Goal: Contribute content: Contribute content

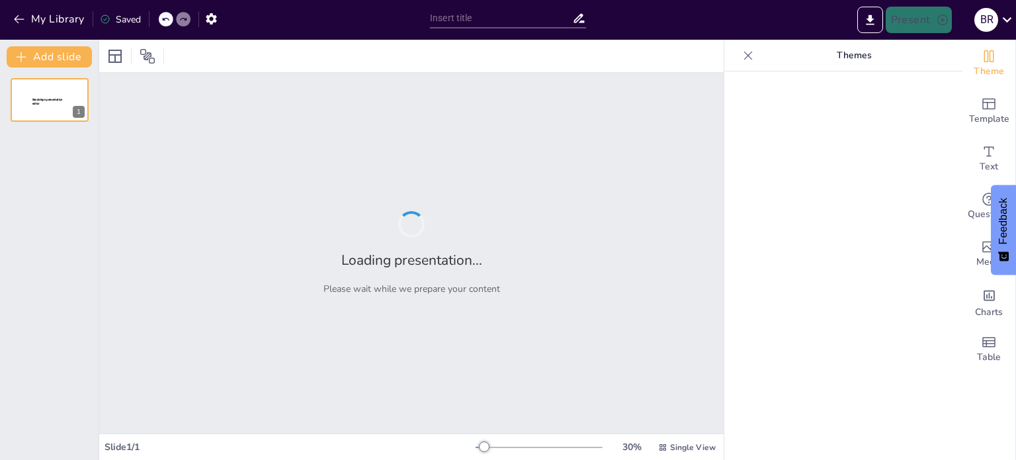
type input "[GEOGRAPHIC_DATA]: Un Viaje a Través de Sus Regiones"
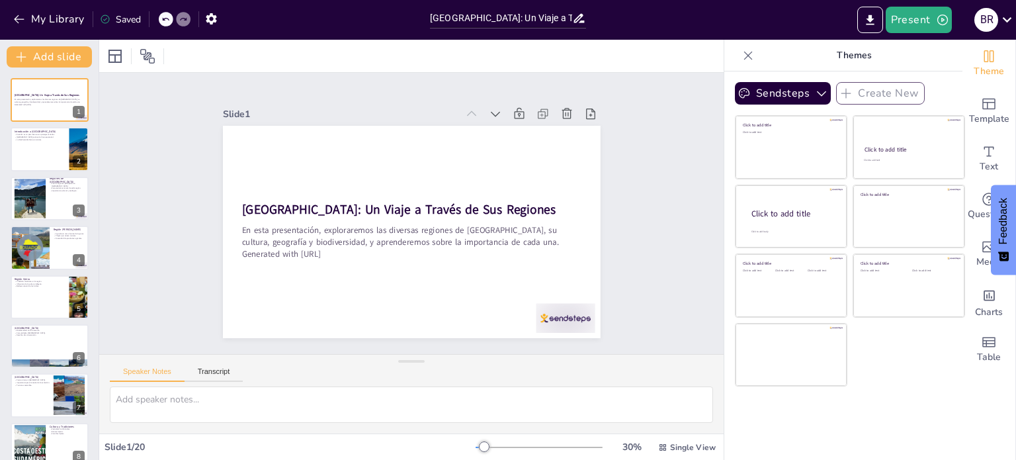
checkbox input "true"
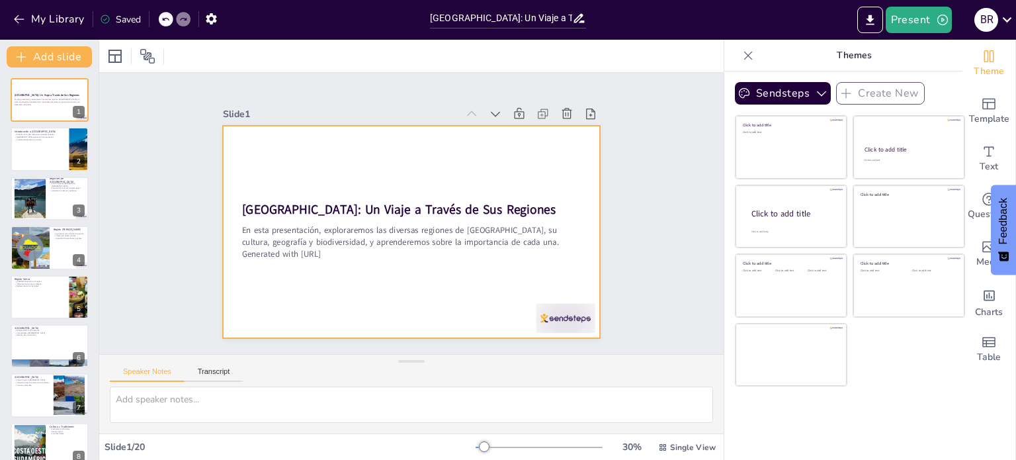
checkbox input "true"
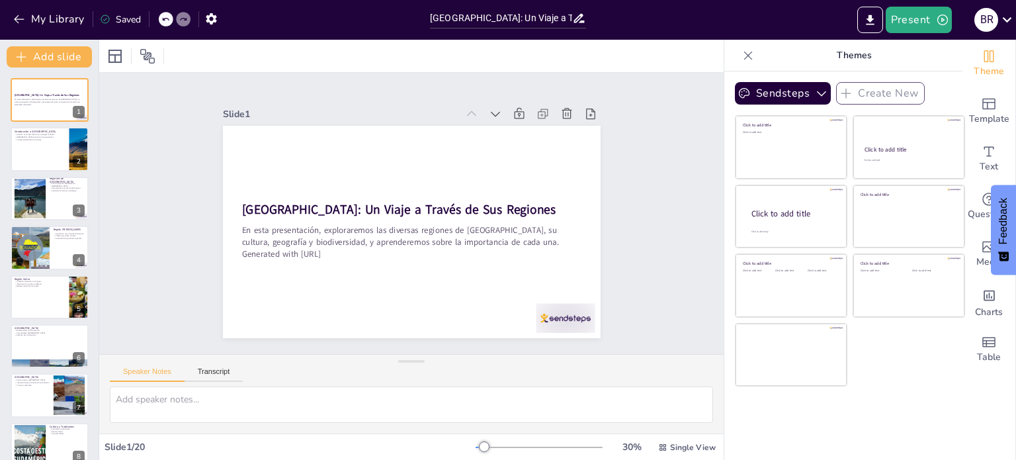
checkbox input "true"
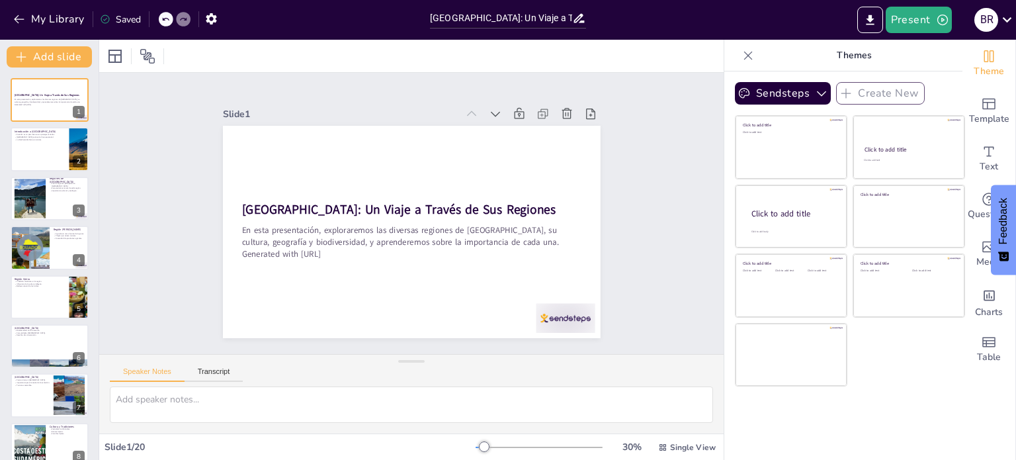
checkbox input "true"
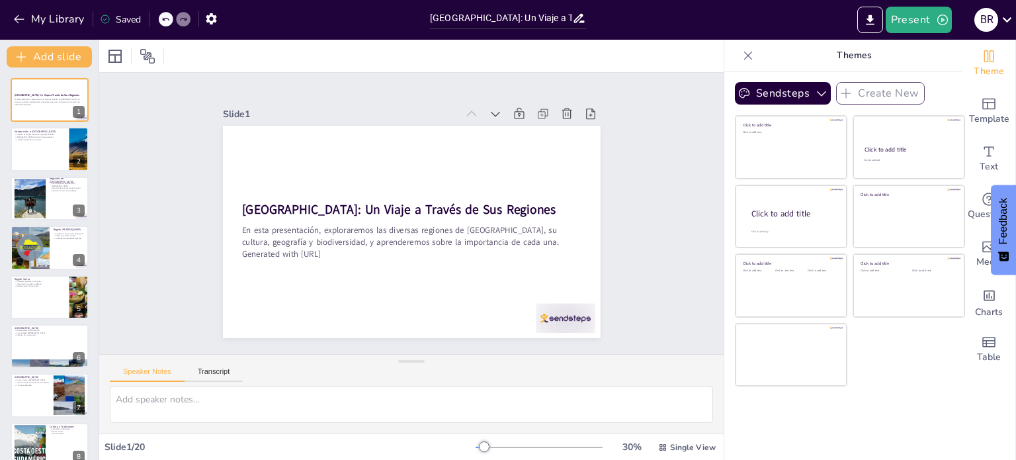
checkbox input "true"
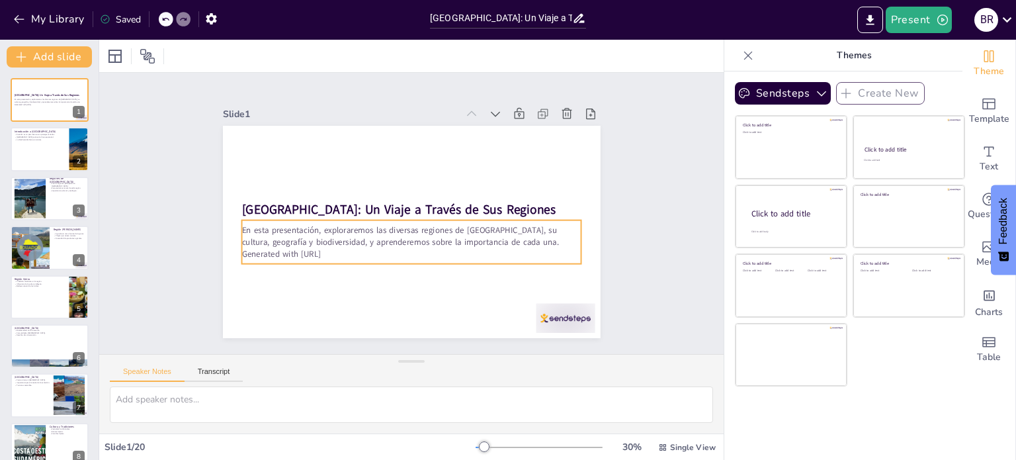
checkbox input "true"
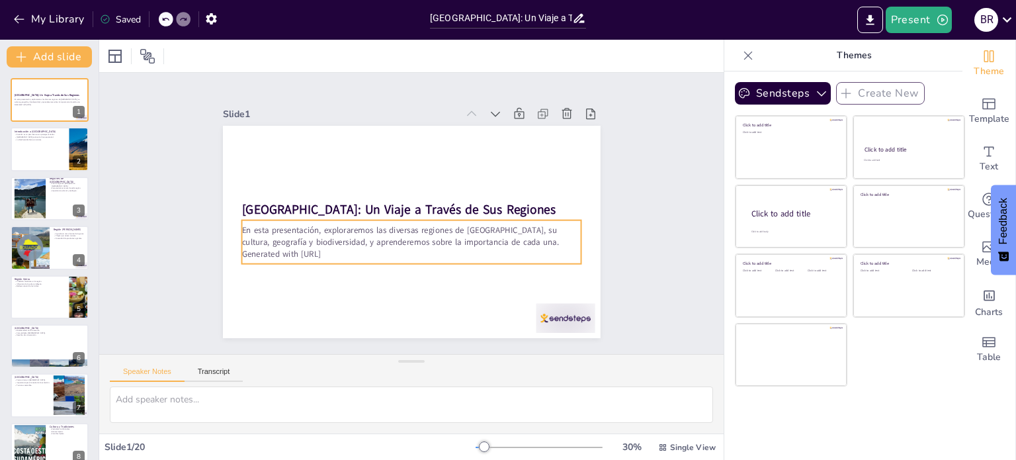
checkbox input "true"
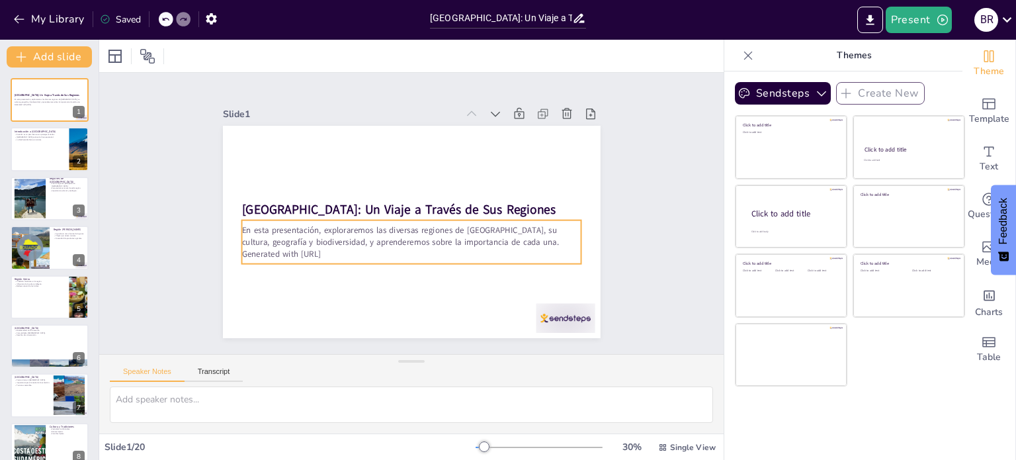
checkbox input "true"
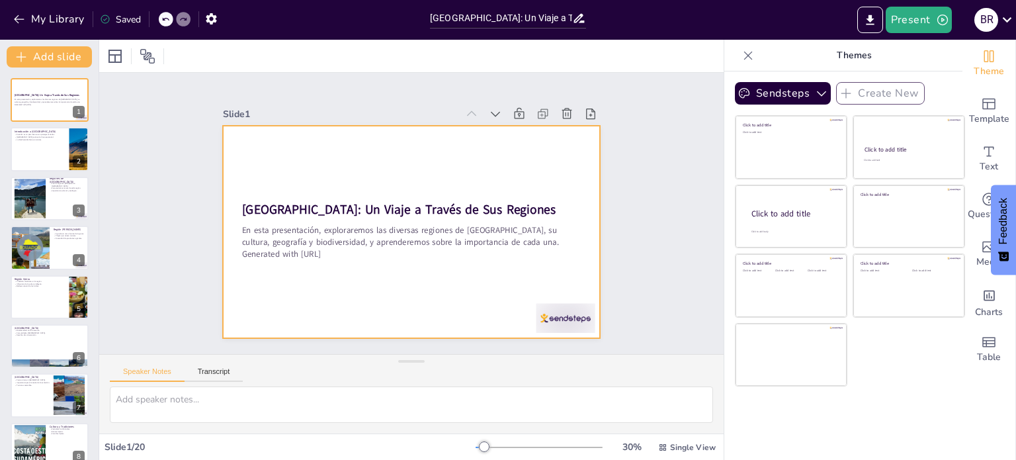
checkbox input "true"
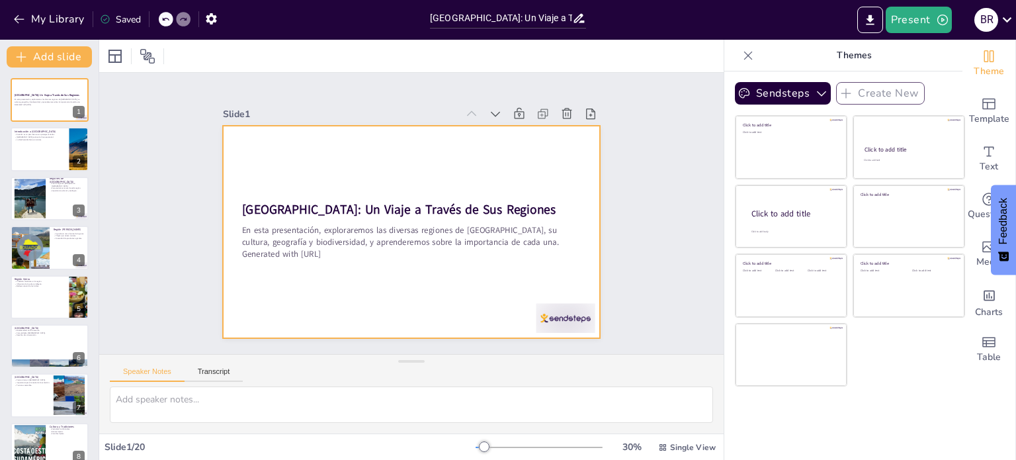
checkbox input "true"
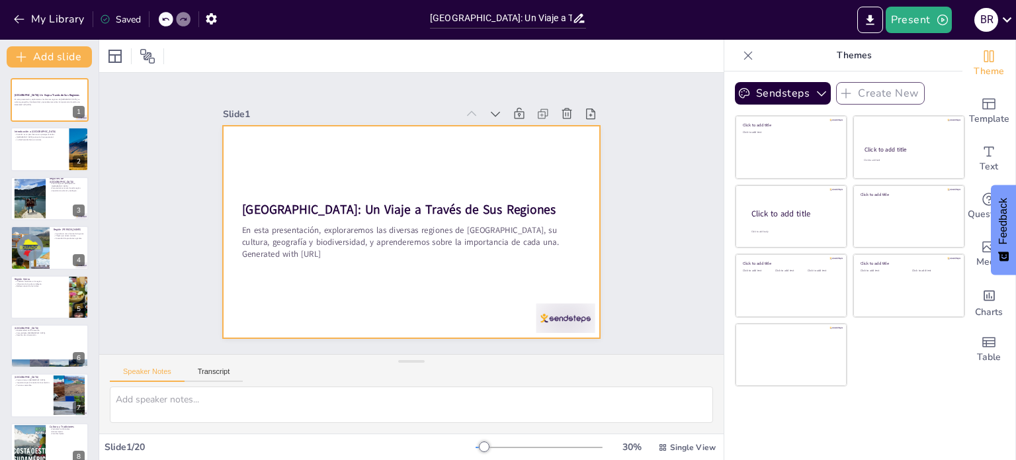
checkbox input "true"
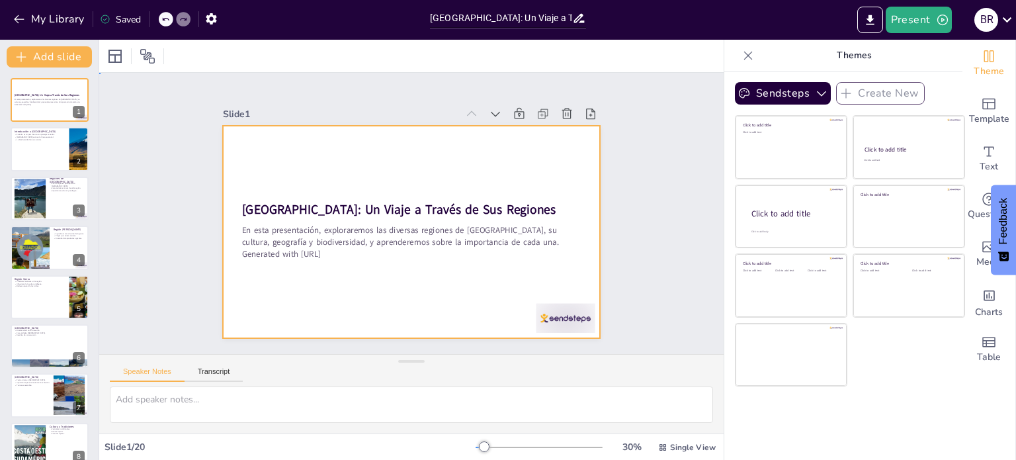
click at [479, 270] on div at bounding box center [405, 230] width 425 height 318
checkbox input "true"
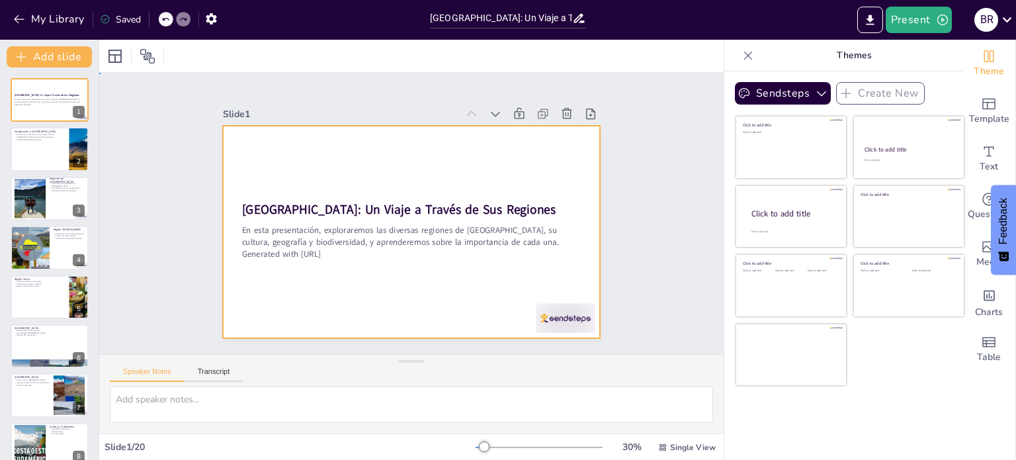
checkbox input "true"
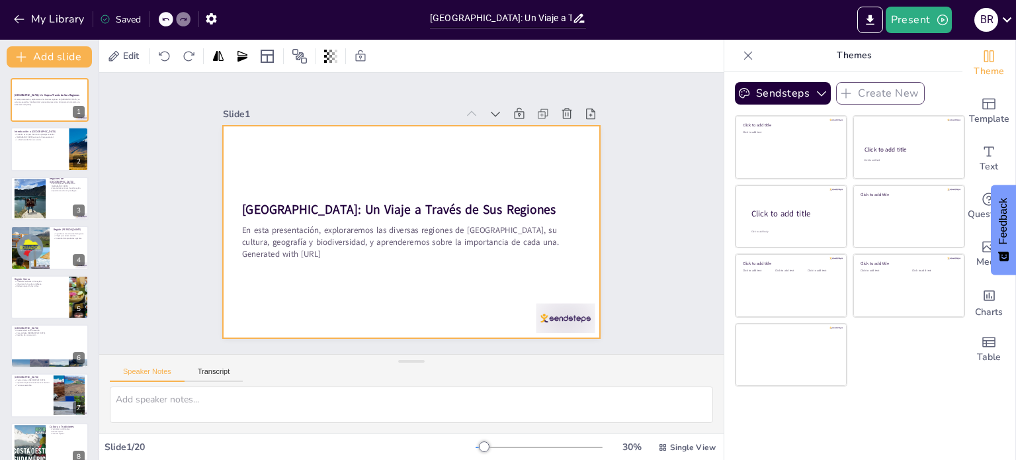
checkbox input "true"
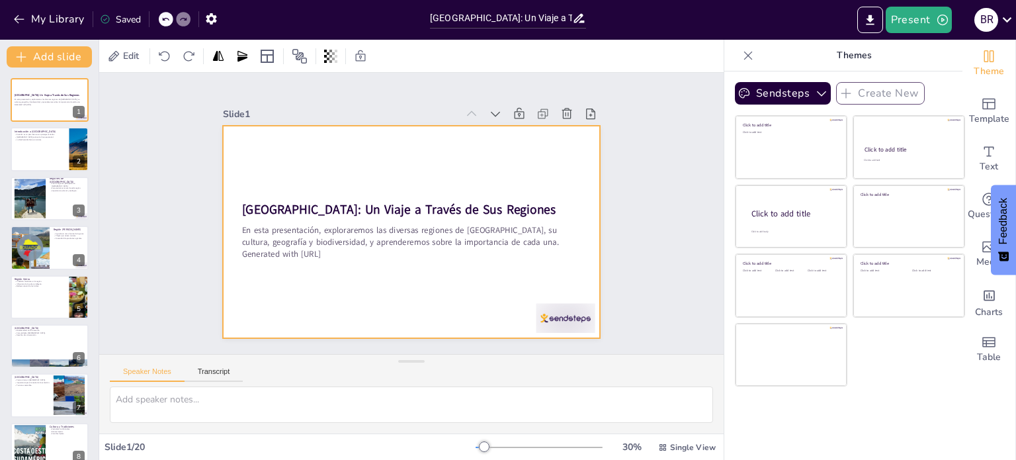
checkbox input "true"
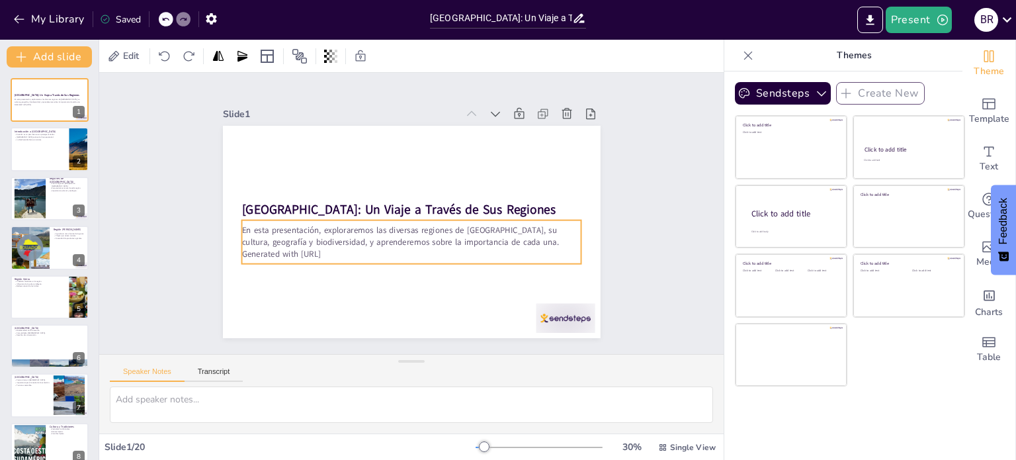
checkbox input "true"
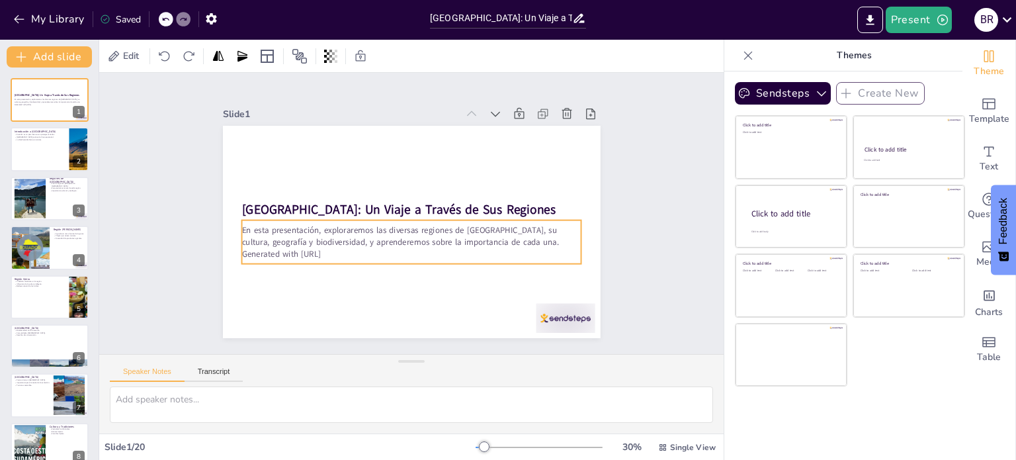
checkbox input "true"
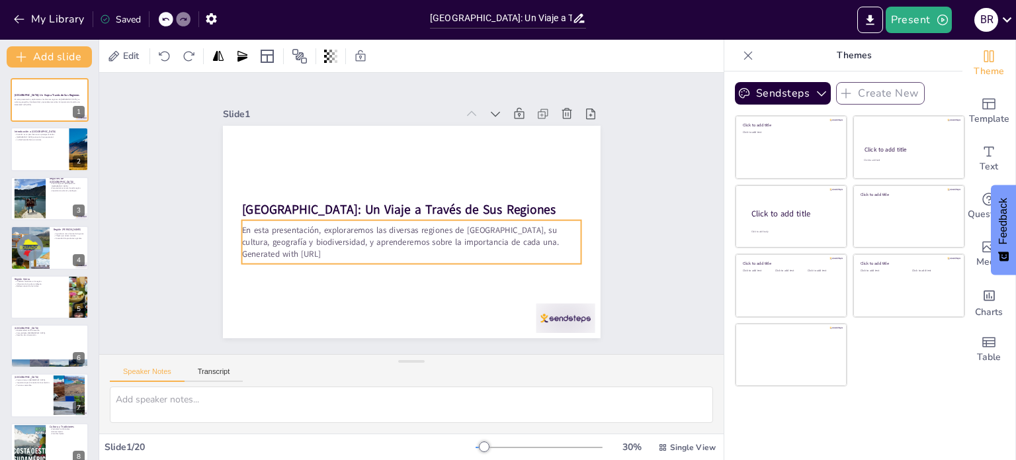
checkbox input "true"
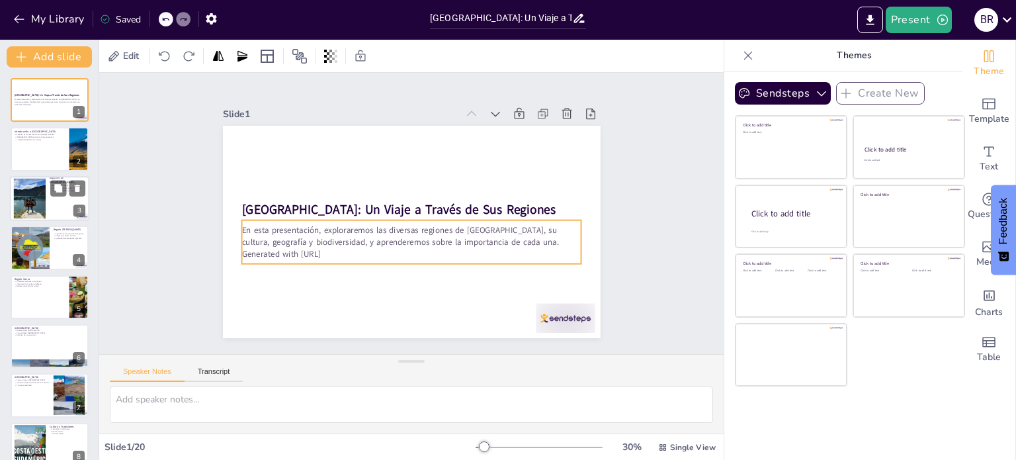
checkbox input "true"
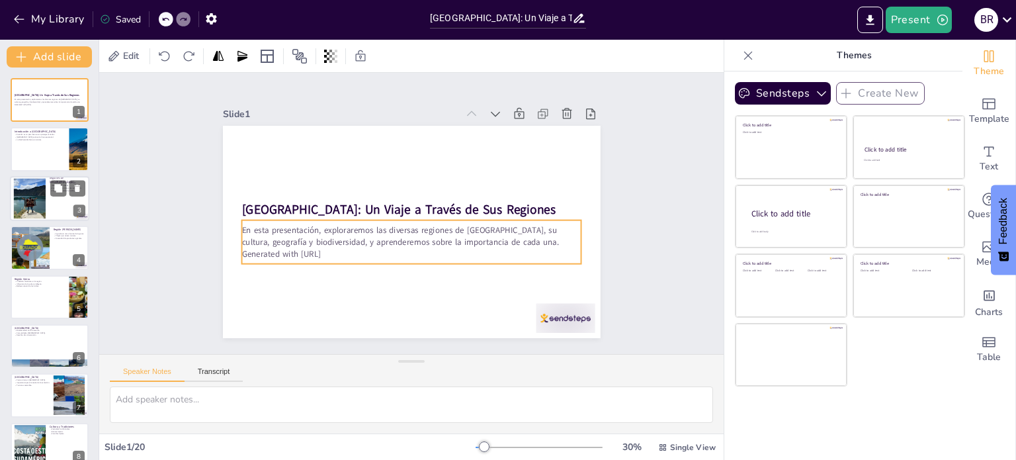
checkbox input "true"
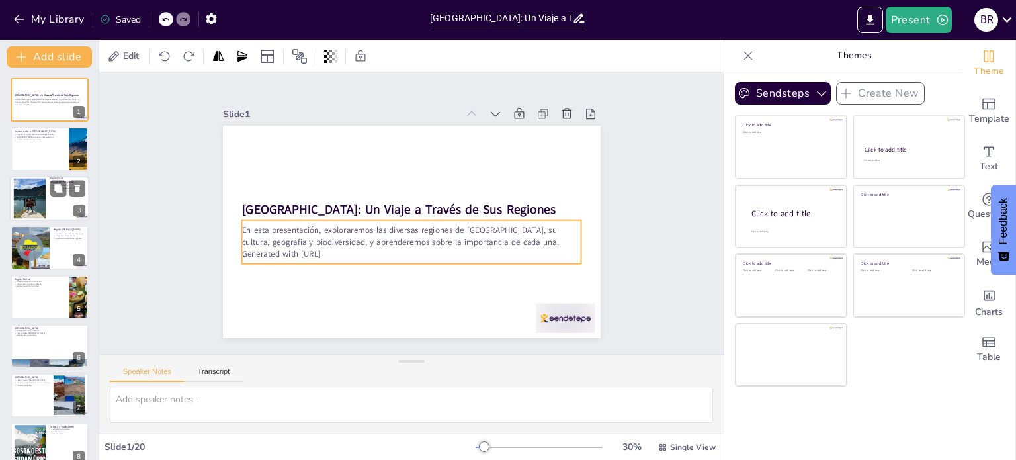
checkbox input "true"
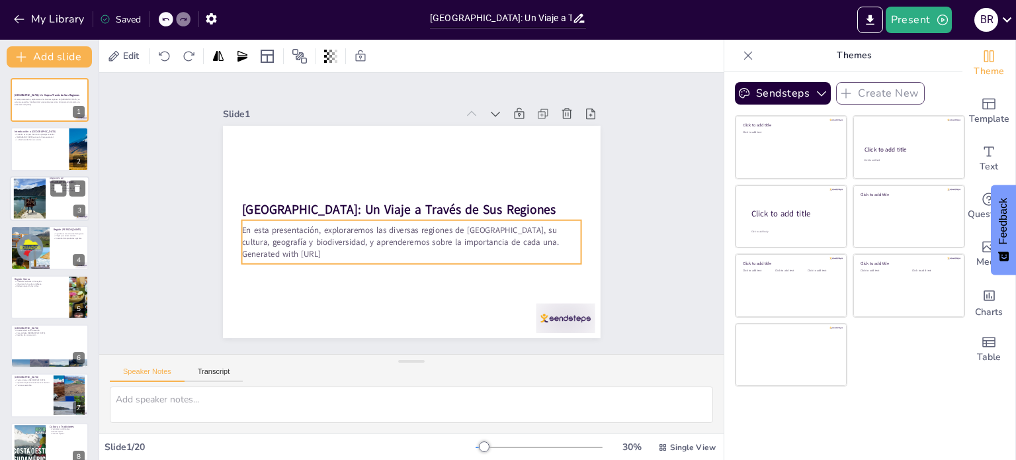
checkbox input "true"
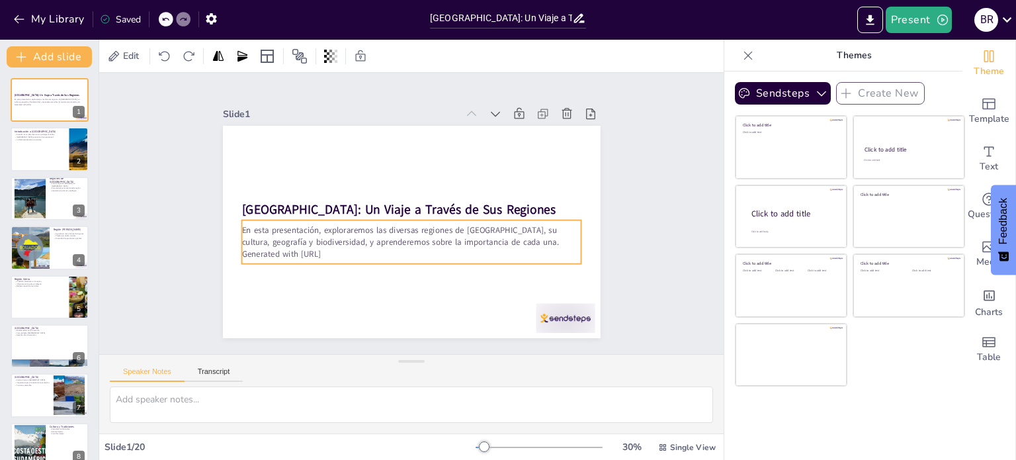
checkbox input "true"
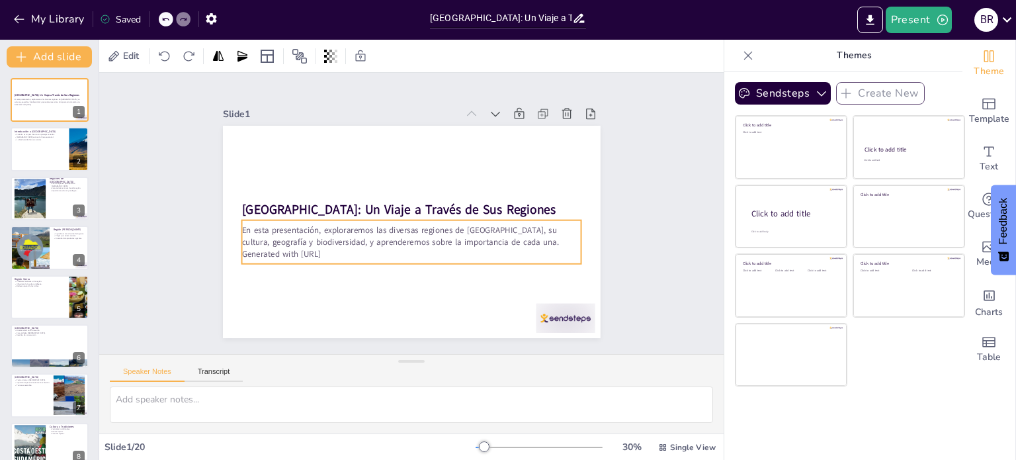
checkbox input "true"
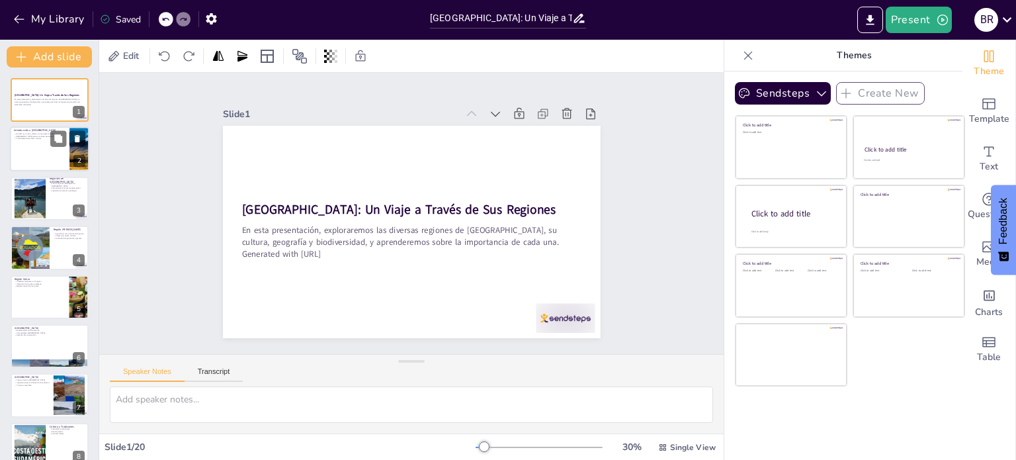
checkbox input "true"
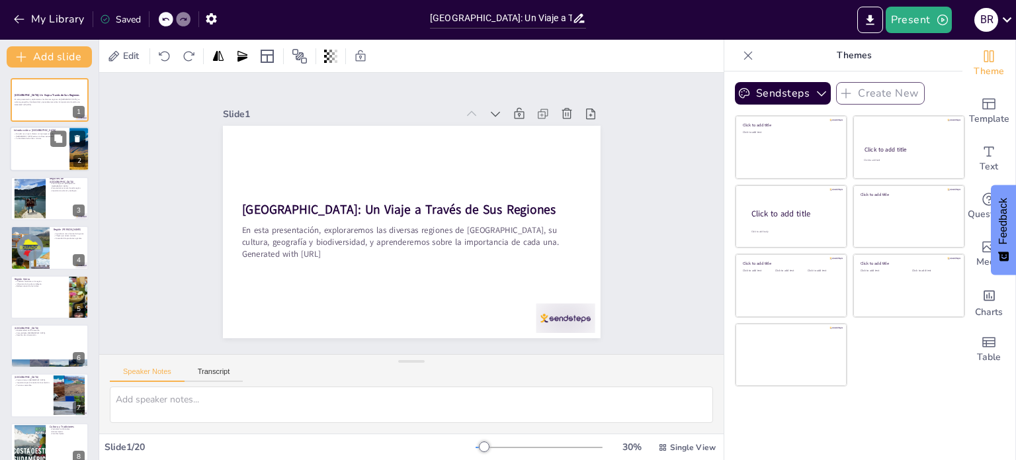
checkbox input "true"
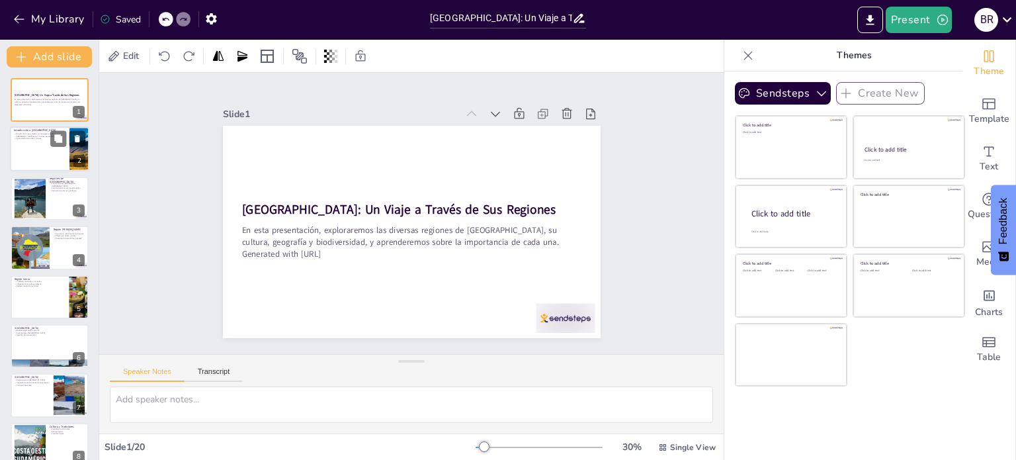
checkbox input "true"
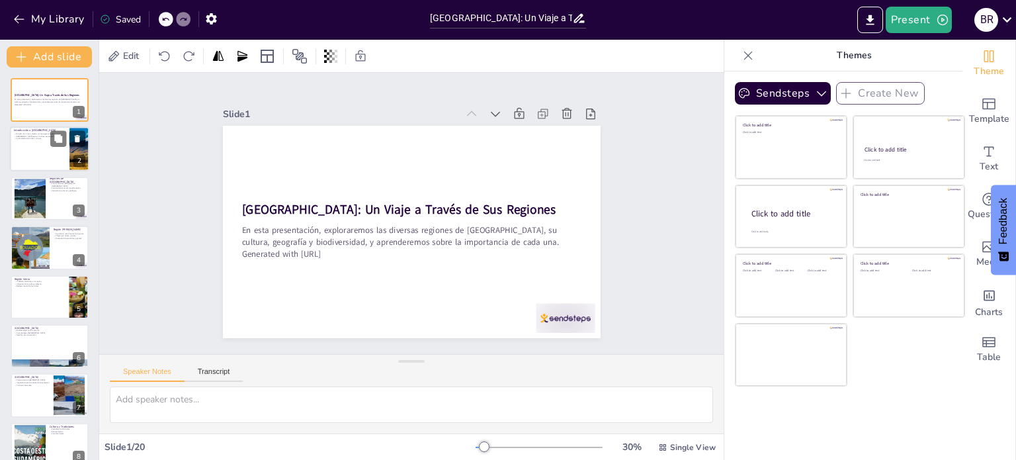
click at [28, 150] on div at bounding box center [49, 149] width 79 height 45
type textarea "[GEOGRAPHIC_DATA] tiene una diversidad geográfica impresionante, que abarca des…"
checkbox input "true"
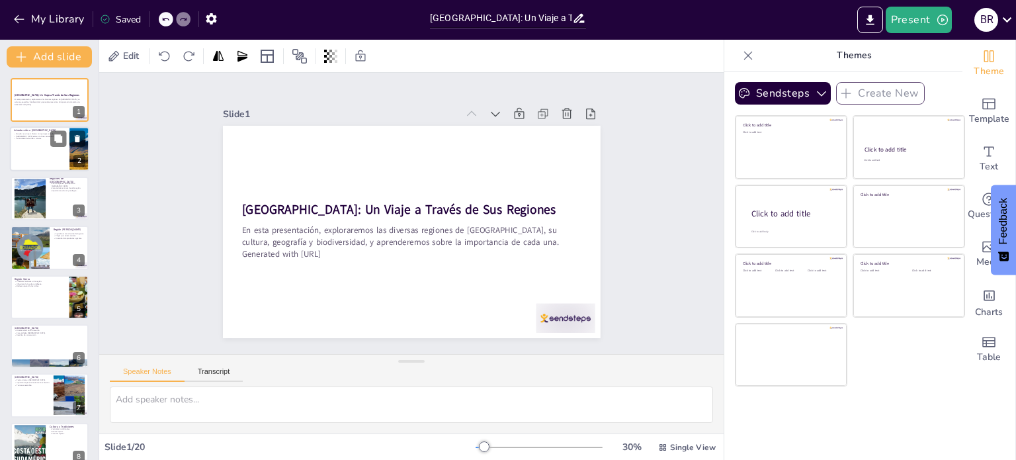
checkbox input "true"
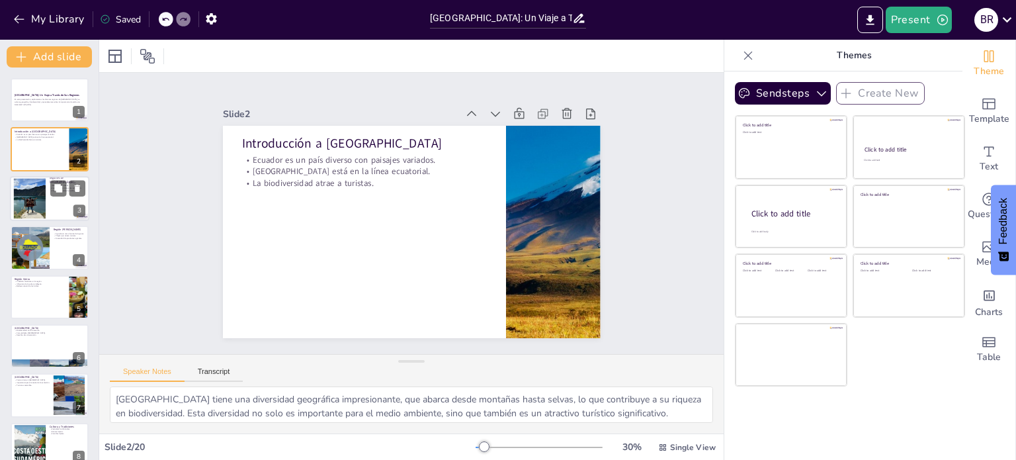
checkbox input "true"
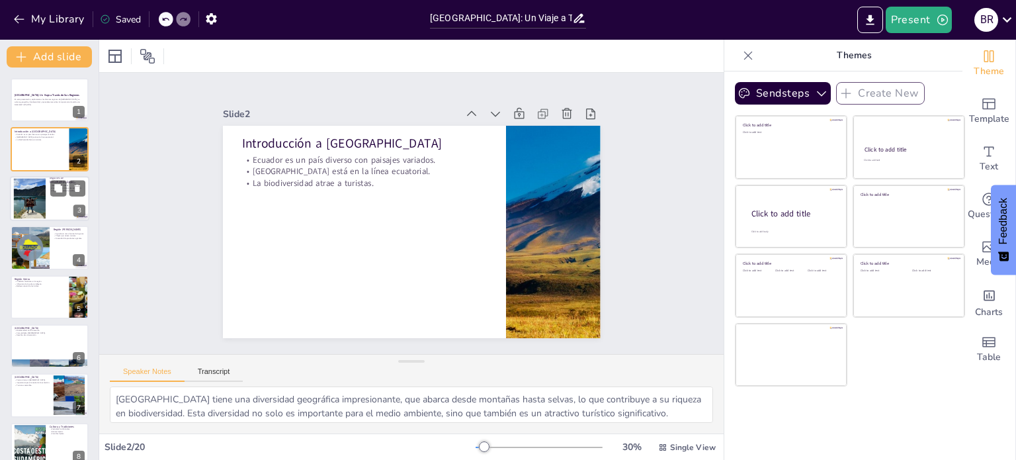
checkbox input "true"
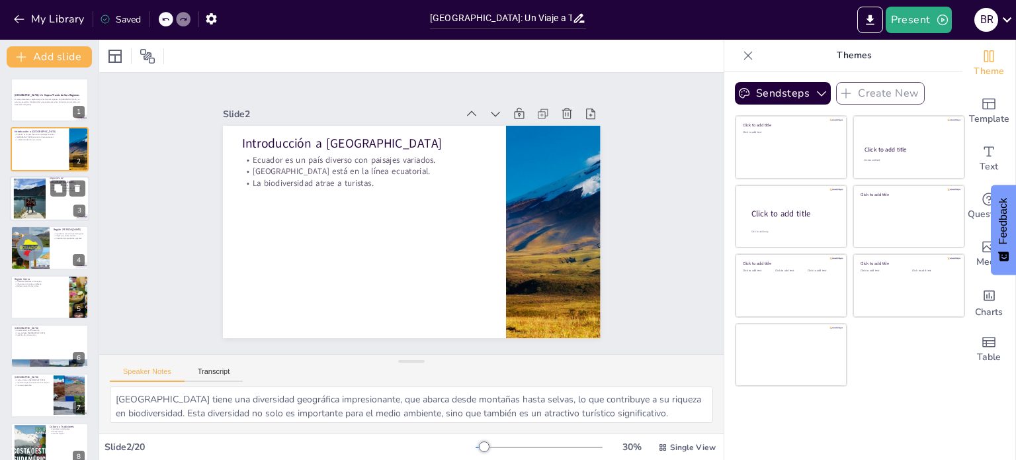
checkbox input "true"
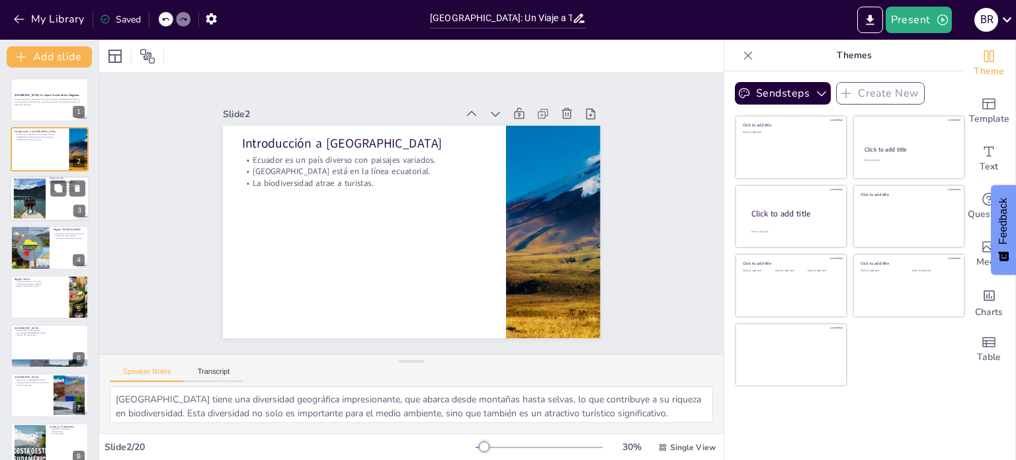
click at [36, 202] on div at bounding box center [29, 198] width 48 height 40
type textarea "Las cuatro regiones de [GEOGRAPHIC_DATA] son fundamentales para entender la div…"
checkbox input "true"
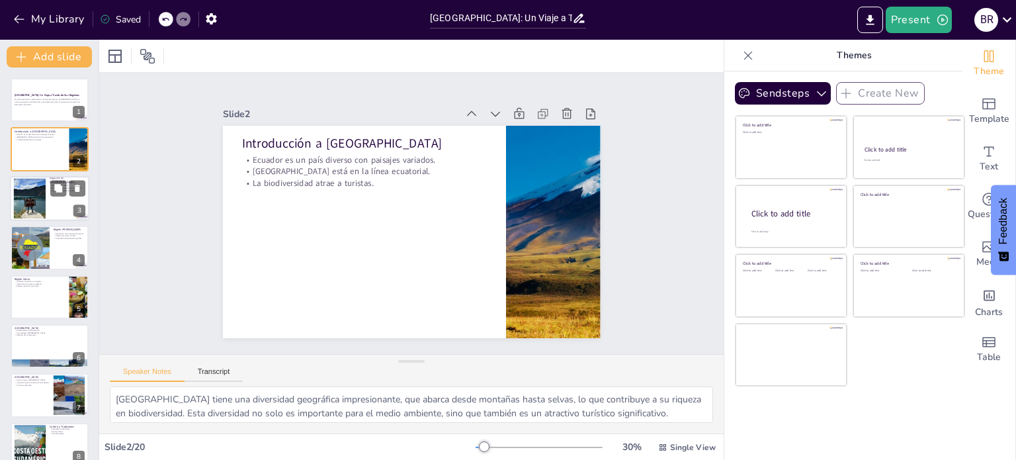
checkbox input "true"
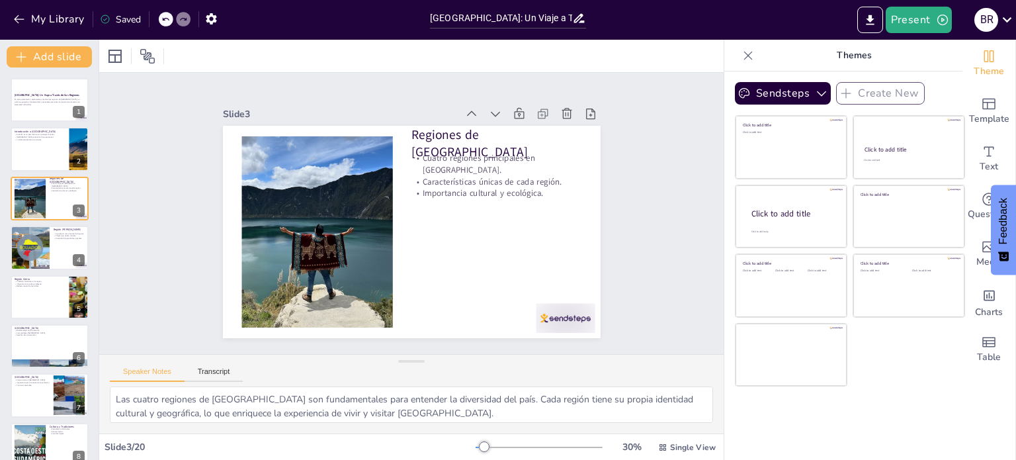
checkbox input "true"
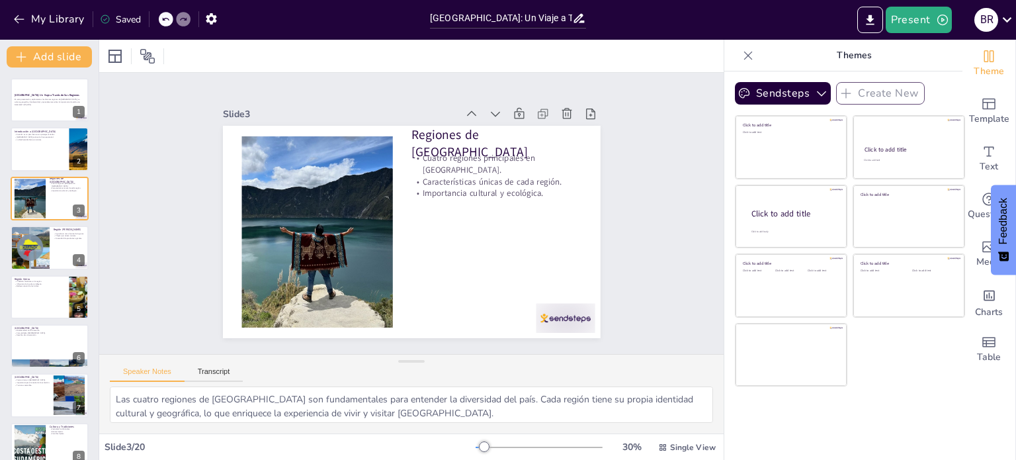
checkbox input "true"
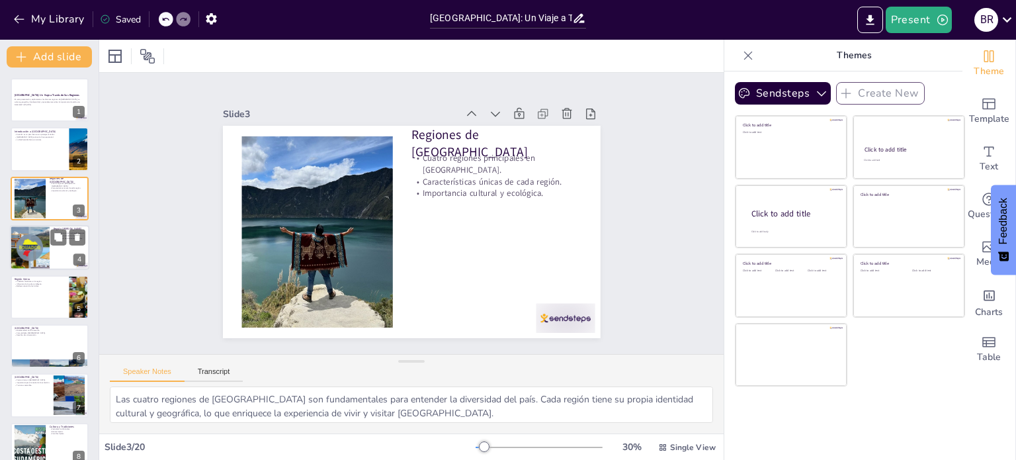
checkbox input "true"
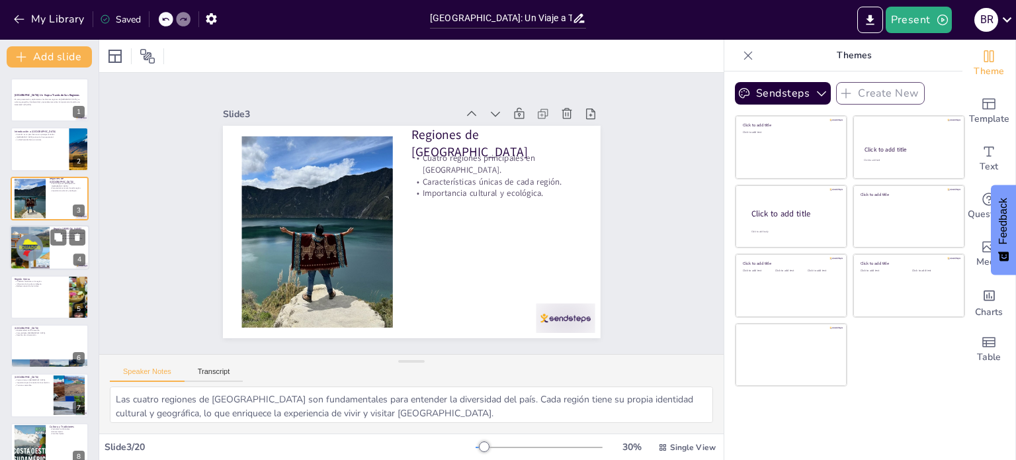
checkbox input "true"
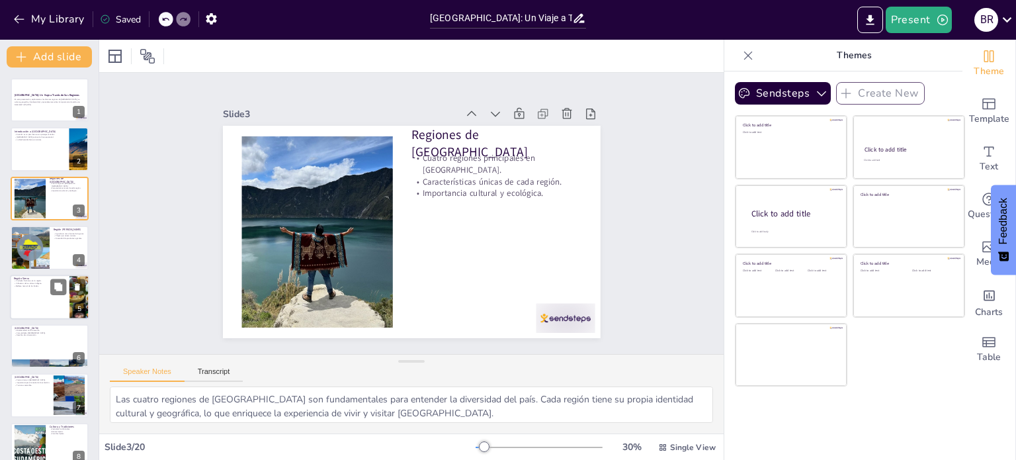
checkbox input "true"
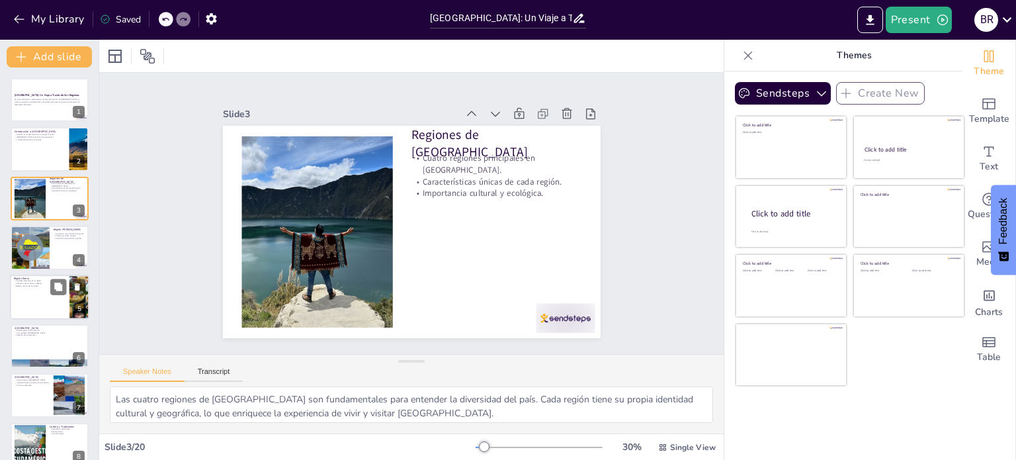
checkbox input "true"
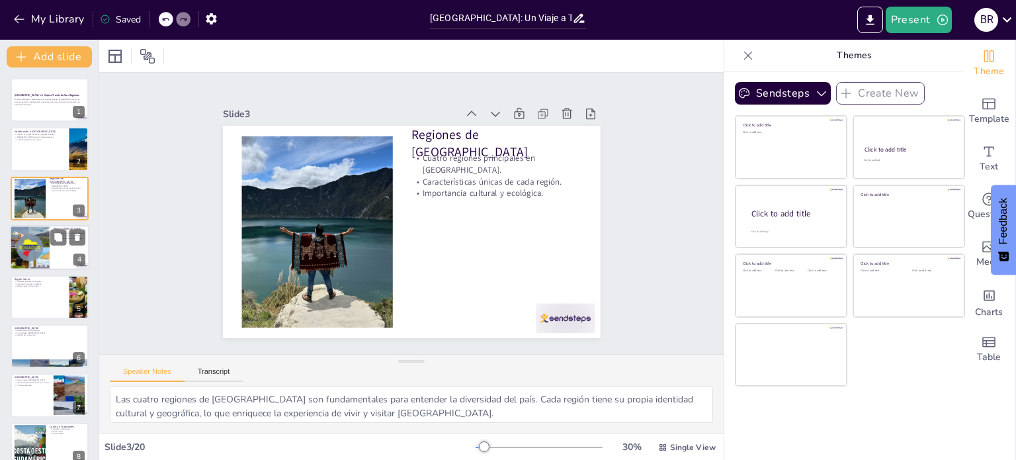
checkbox input "true"
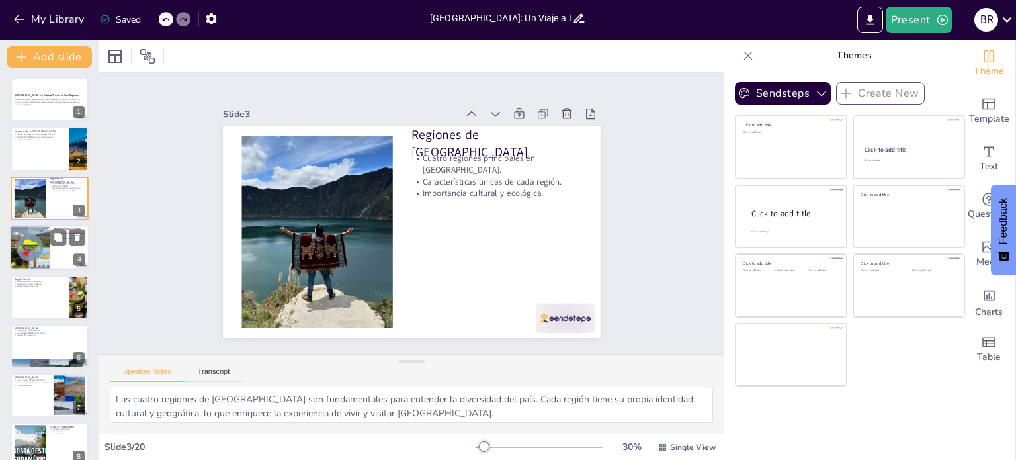
checkbox input "true"
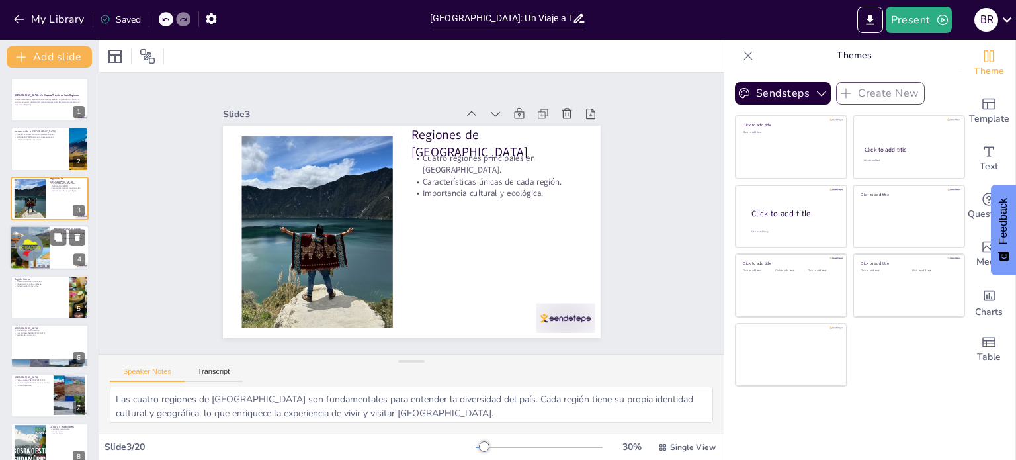
click at [30, 257] on div at bounding box center [29, 247] width 79 height 45
type textarea "La agricultura en la región [GEOGRAPHIC_DATA] es crucial para la economía del p…"
checkbox input "true"
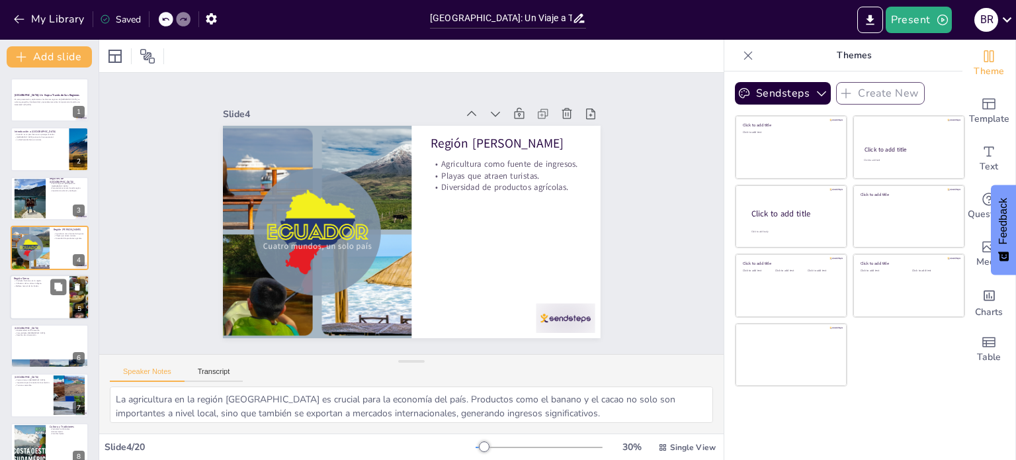
click at [21, 313] on div at bounding box center [49, 296] width 79 height 45
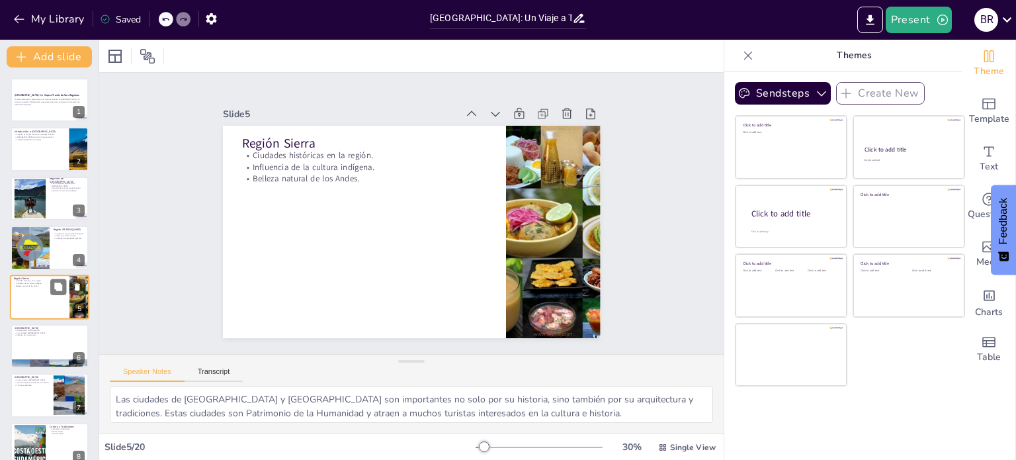
scroll to position [33, 0]
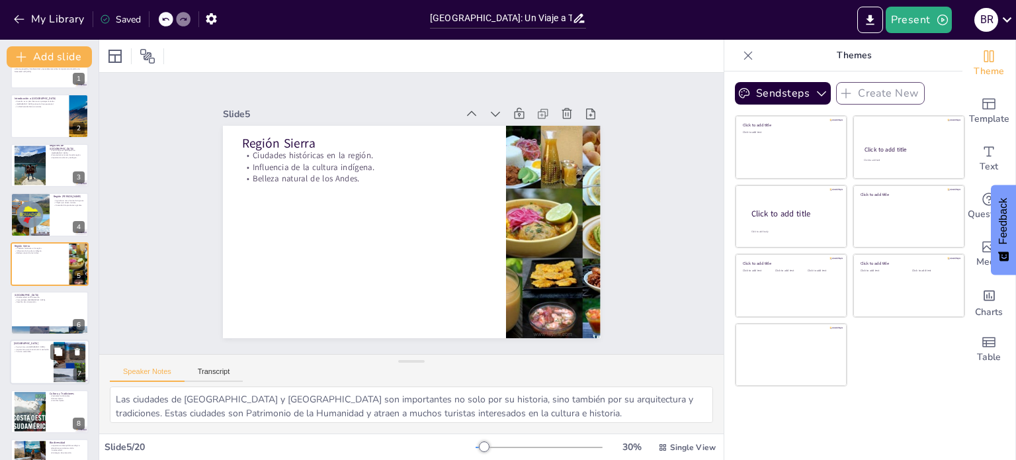
click at [13, 376] on div at bounding box center [49, 362] width 79 height 45
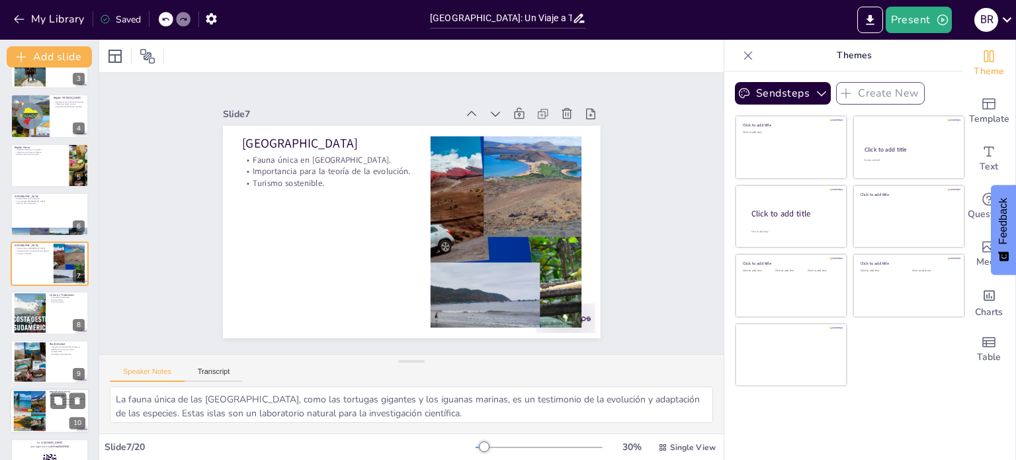
click at [29, 412] on div at bounding box center [29, 411] width 40 height 40
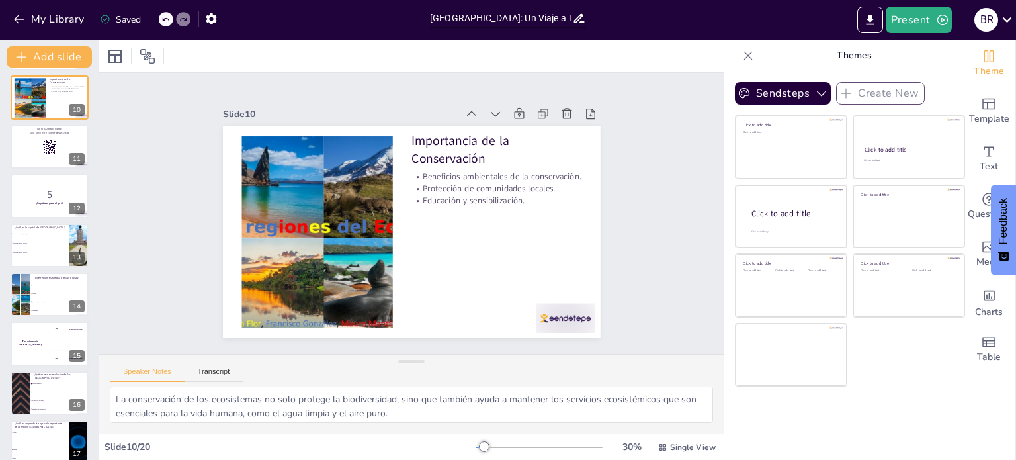
scroll to position [438, 0]
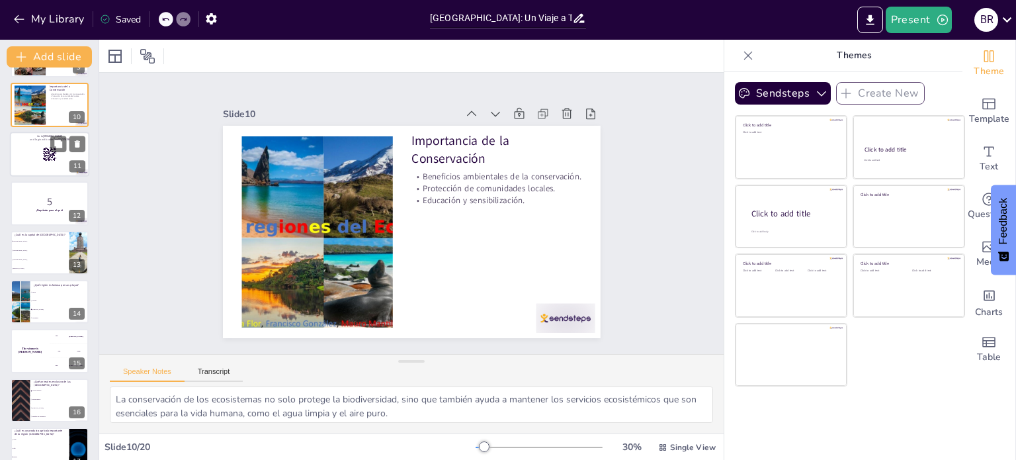
click at [32, 165] on div at bounding box center [49, 154] width 79 height 45
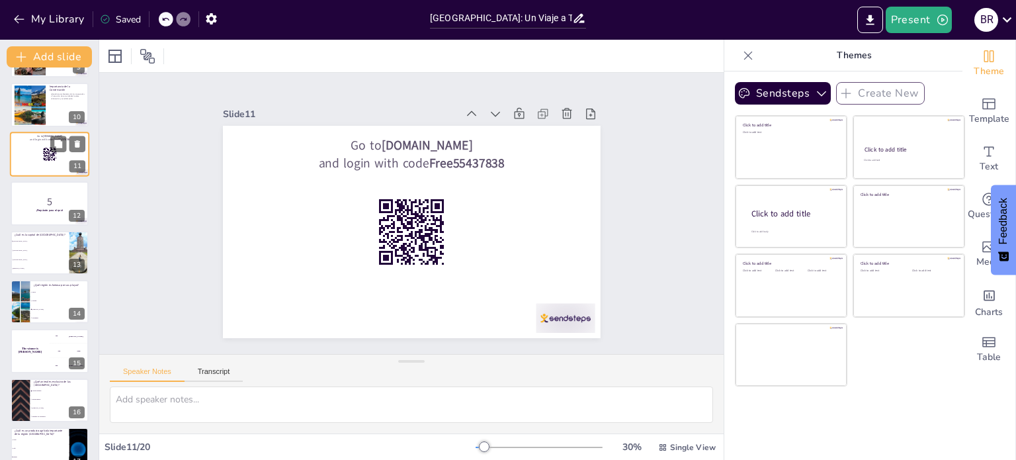
scroll to position [328, 0]
